Goal: Task Accomplishment & Management: Use online tool/utility

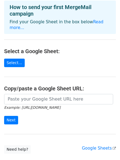
scroll to position [55, 0]
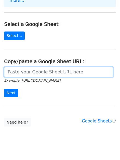
click at [39, 67] on input "url" at bounding box center [58, 72] width 109 height 10
paste input "[URL][DOMAIN_NAME]"
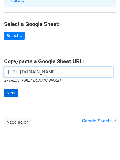
type input "[URL][DOMAIN_NAME]"
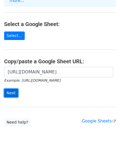
click at [9, 89] on input "Next" at bounding box center [11, 93] width 14 height 8
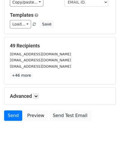
scroll to position [75, 0]
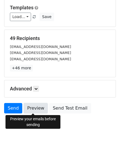
click at [35, 106] on link "Preview" at bounding box center [36, 108] width 24 height 10
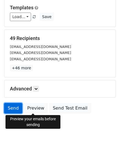
click at [15, 108] on link "Send" at bounding box center [13, 108] width 18 height 10
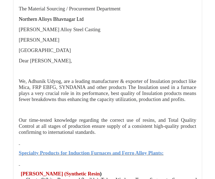
scroll to position [740, 0]
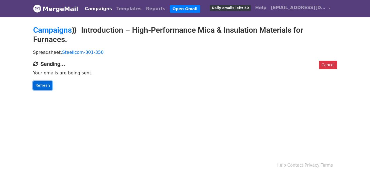
click at [40, 85] on link "Refresh" at bounding box center [42, 85] width 19 height 8
